Goal: Task Accomplishment & Management: Manage account settings

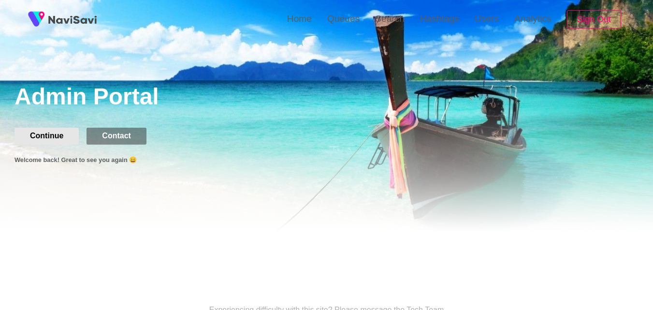
click at [49, 144] on button "Continue" at bounding box center [47, 136] width 64 height 16
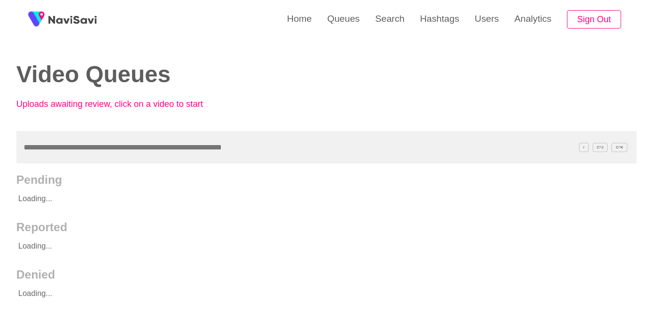
click at [121, 154] on input "text" at bounding box center [326, 147] width 620 height 32
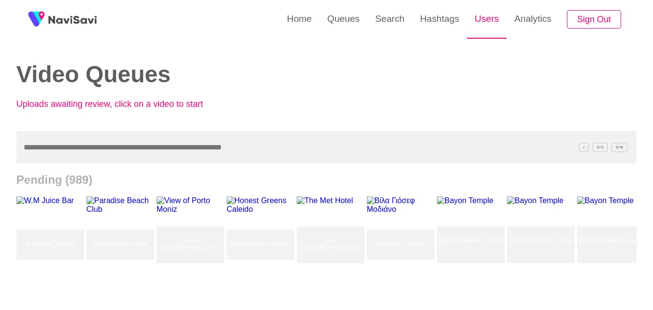
click at [488, 15] on link "Users" at bounding box center [487, 19] width 40 height 38
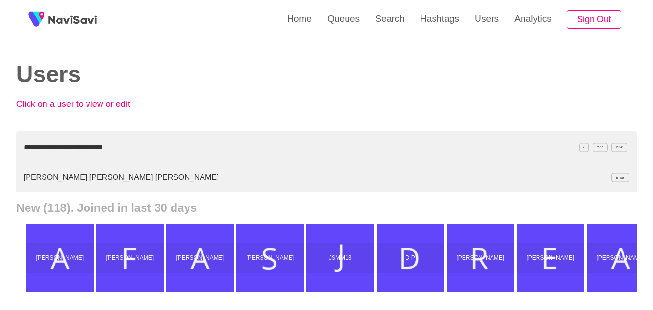
click at [105, 178] on li "JUAN ADRIÁN RAMÍREZ MORALES Enter" at bounding box center [326, 177] width 620 height 28
click at [72, 183] on li "JUAN ADRIÁN RAMÍREZ MORALES Enter" at bounding box center [326, 177] width 620 height 28
type input "**********"
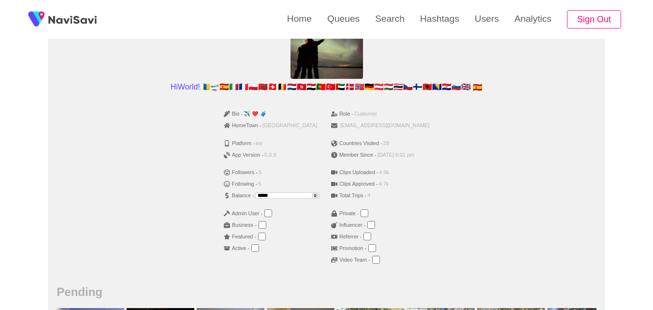
scroll to position [122, 0]
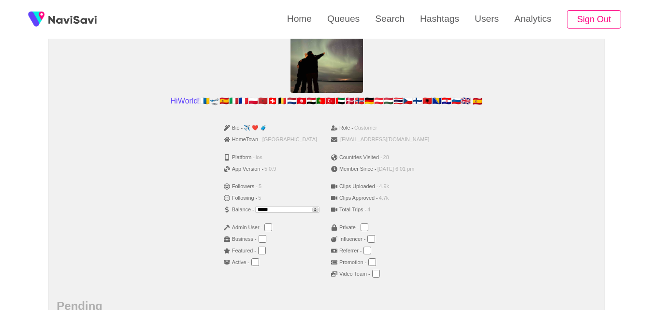
scroll to position [110, 0]
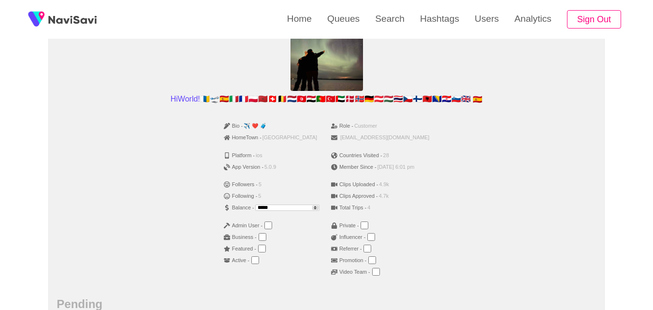
drag, startPoint x: 291, startPoint y: 208, endPoint x: 180, endPoint y: 199, distance: 111.6
click at [180, 199] on div "Bio - ✈️ ❤️ 🧳 HomeTown - Spain Platform - ios App Version - 5.0.9 Followers - 5…" at bounding box center [327, 202] width 540 height 171
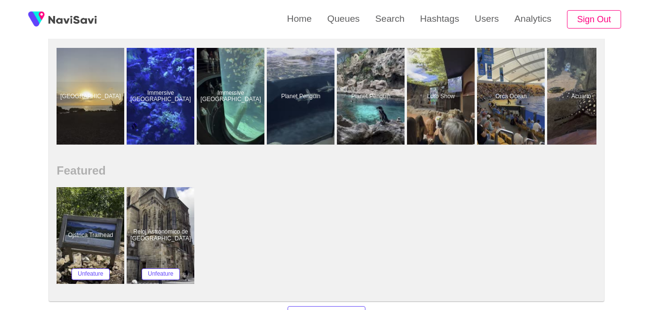
scroll to position [865, 0]
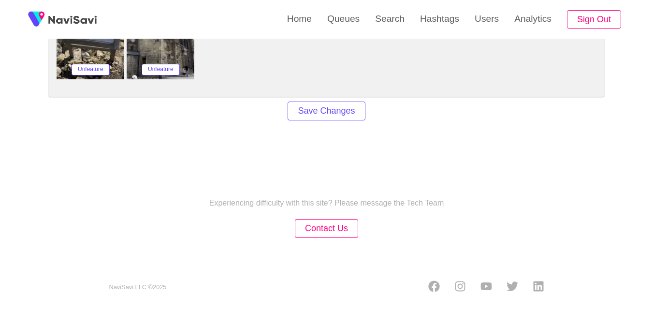
type input "***"
drag, startPoint x: 324, startPoint y: 120, endPoint x: 327, endPoint y: 115, distance: 6.3
click at [327, 115] on div "Save Changes" at bounding box center [326, 111] width 169 height 29
click at [327, 115] on button "Save Changes" at bounding box center [326, 111] width 77 height 19
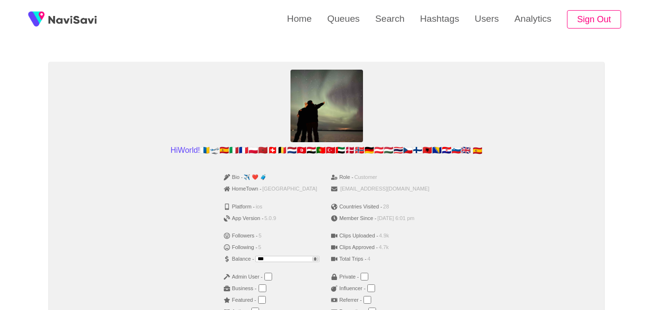
scroll to position [59, 0]
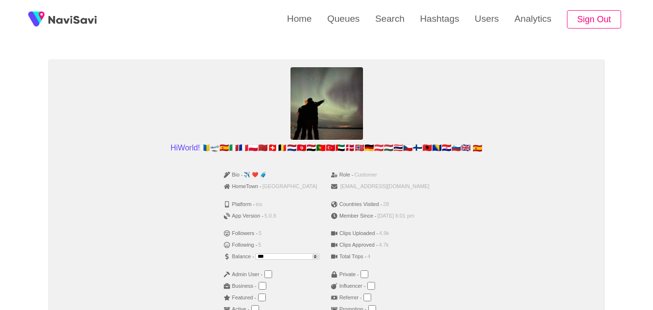
scroll to position [61, 0]
